Goal: Task Accomplishment & Management: Use online tool/utility

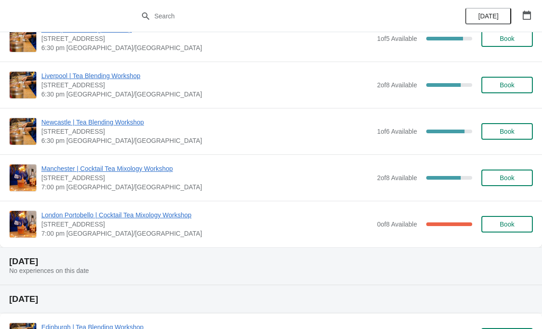
scroll to position [71, 0]
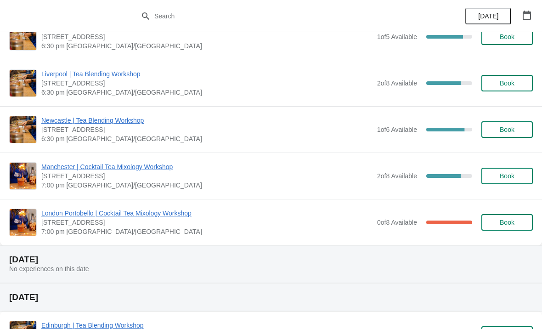
click at [135, 171] on span "Manchester | Cocktail Tea Mixology Workshop" at bounding box center [206, 166] width 331 height 9
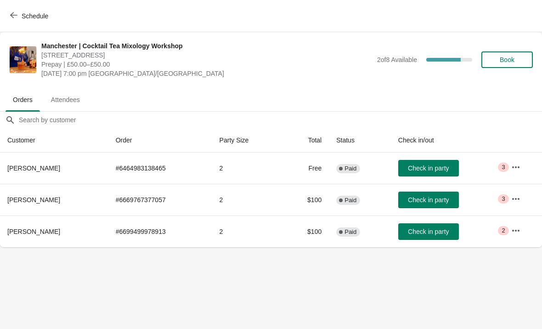
click at [443, 198] on span "Check in party" at bounding box center [428, 199] width 41 height 7
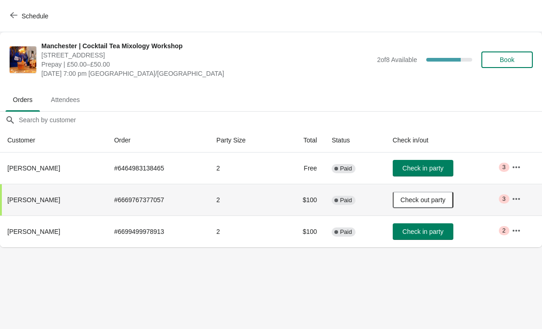
click at [524, 195] on button "button" at bounding box center [516, 199] width 17 height 17
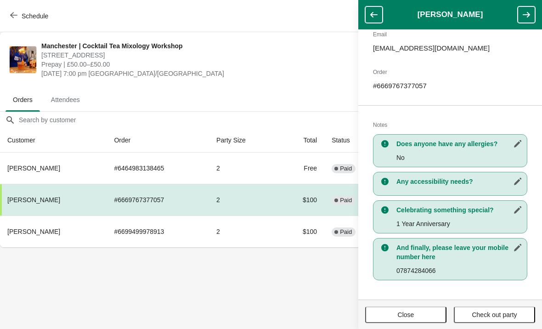
scroll to position [112, 0]
click at [276, 88] on ul "Orders Attendees" at bounding box center [271, 99] width 535 height 24
click at [290, 91] on ul "Orders Attendees" at bounding box center [271, 99] width 535 height 24
click at [395, 312] on span "Close" at bounding box center [405, 314] width 65 height 7
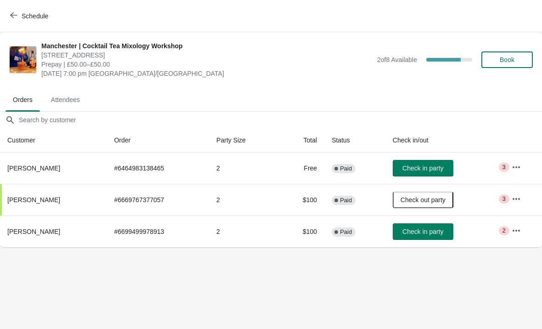
click at [522, 173] on button "button" at bounding box center [516, 167] width 17 height 17
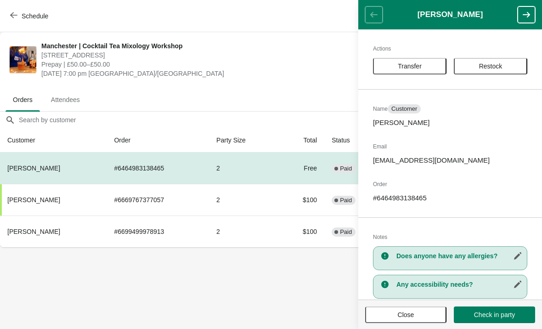
scroll to position [0, 0]
click at [528, 20] on button "button" at bounding box center [526, 14] width 17 height 17
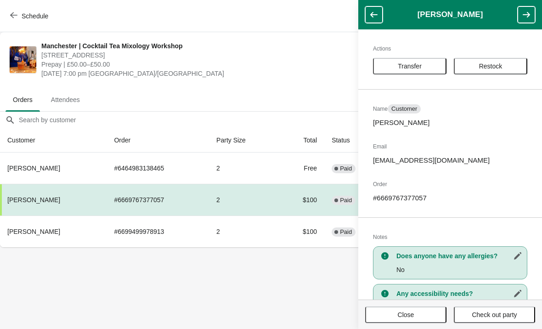
click at [524, 19] on button "button" at bounding box center [526, 14] width 17 height 17
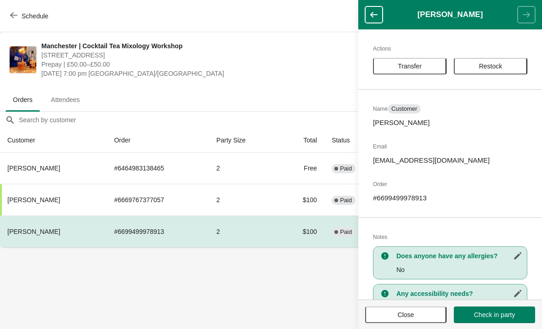
click at [89, 166] on th "[PERSON_NAME]" at bounding box center [53, 167] width 107 height 31
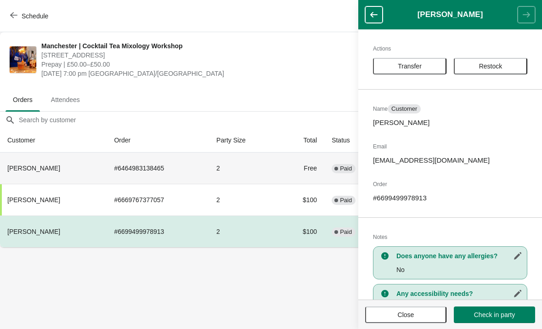
click at [484, 315] on span "Check in party" at bounding box center [494, 314] width 41 height 7
click at [107, 176] on th "[PERSON_NAME]" at bounding box center [53, 167] width 107 height 31
click at [259, 73] on span "[DATE] 7:00 pm [GEOGRAPHIC_DATA]/[GEOGRAPHIC_DATA]" at bounding box center [206, 73] width 331 height 9
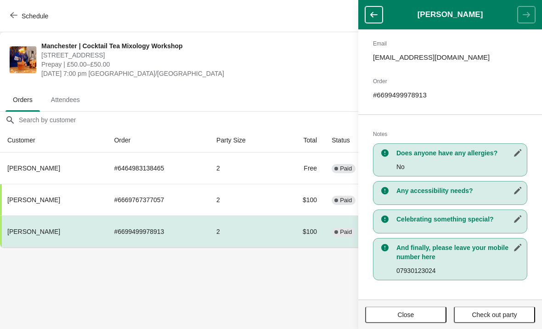
scroll to position [103, 0]
click at [410, 321] on button "Close" at bounding box center [405, 314] width 81 height 17
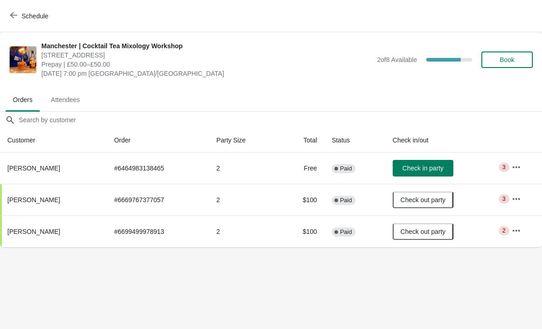
click at [440, 170] on span "Check in party" at bounding box center [422, 167] width 41 height 7
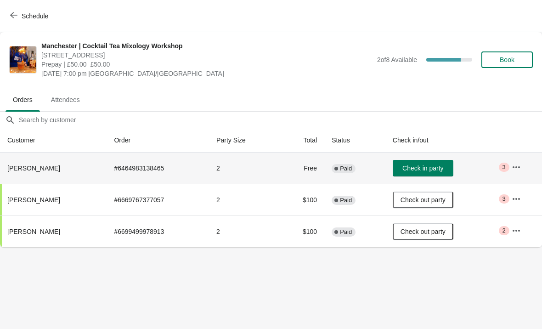
click at [433, 170] on span "Check in party" at bounding box center [422, 167] width 41 height 7
click at [168, 168] on td "# 6464983138465" at bounding box center [158, 167] width 102 height 31
